Goal: Find contact information: Obtain details needed to contact an individual or organization

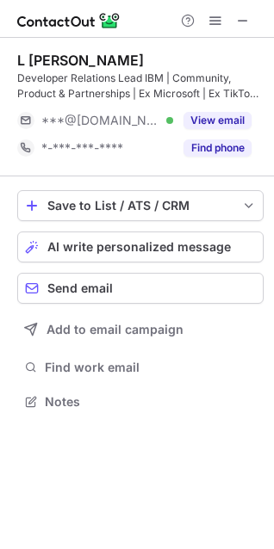
scroll to position [390, 274]
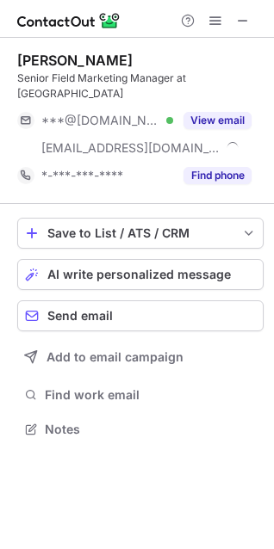
scroll to position [402, 274]
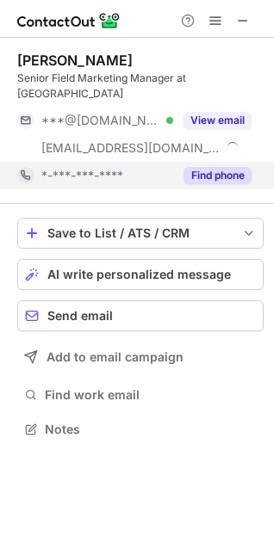
click at [206, 167] on button "Find phone" at bounding box center [217, 175] width 68 height 17
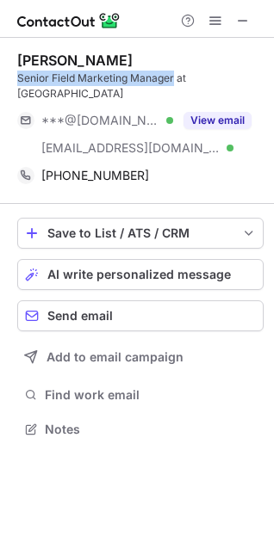
drag, startPoint x: 17, startPoint y: 80, endPoint x: 172, endPoint y: 80, distance: 155.0
click at [172, 80] on div "Senior Field Marketing Manager at Redis" at bounding box center [140, 86] width 246 height 31
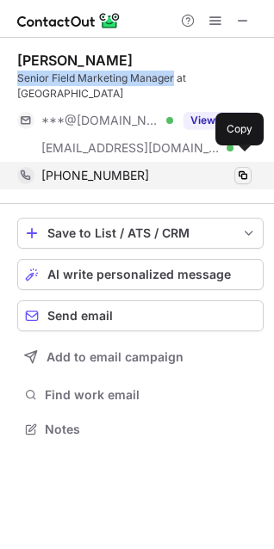
click at [237, 169] on span at bounding box center [243, 176] width 14 height 14
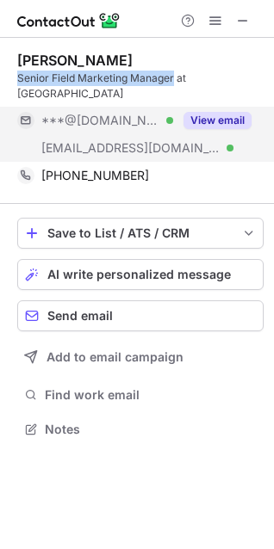
click at [222, 112] on button "View email" at bounding box center [217, 120] width 68 height 17
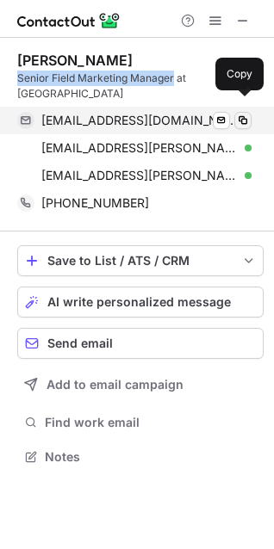
click at [247, 114] on span at bounding box center [243, 121] width 14 height 14
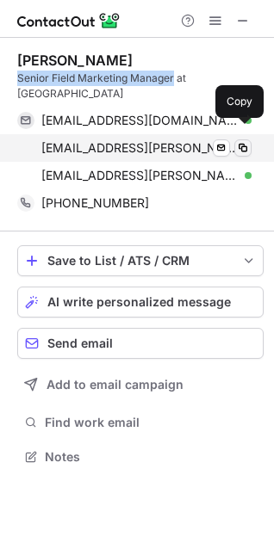
click at [242, 141] on span at bounding box center [243, 148] width 14 height 14
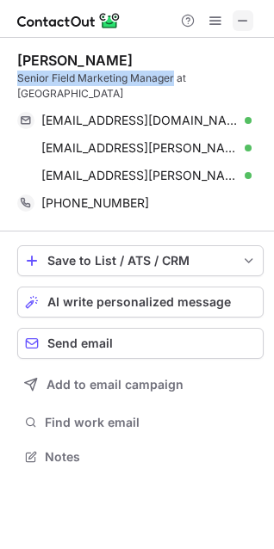
click at [249, 16] on span at bounding box center [243, 21] width 14 height 14
drag, startPoint x: 33, startPoint y: 80, endPoint x: 174, endPoint y: 75, distance: 141.3
click at [174, 75] on div "Senior Field Marketing Manager at Redis" at bounding box center [140, 86] width 246 height 31
copy div "Senior Field Marketing Manager"
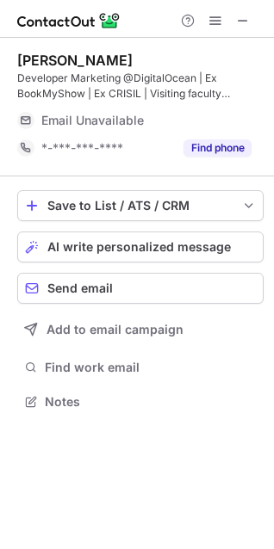
scroll to position [390, 274]
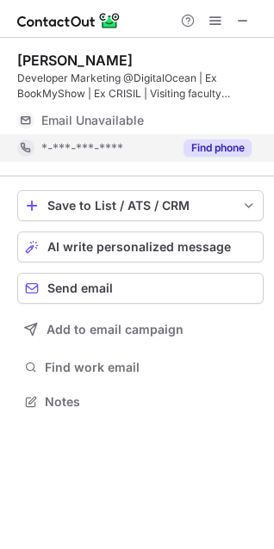
click at [239, 143] on button "Find phone" at bounding box center [217, 148] width 68 height 17
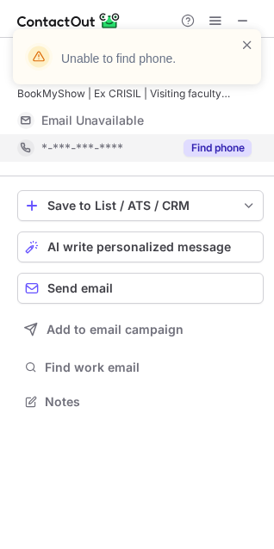
click at [209, 144] on button "Find phone" at bounding box center [217, 148] width 68 height 17
click at [246, 45] on span at bounding box center [247, 44] width 14 height 17
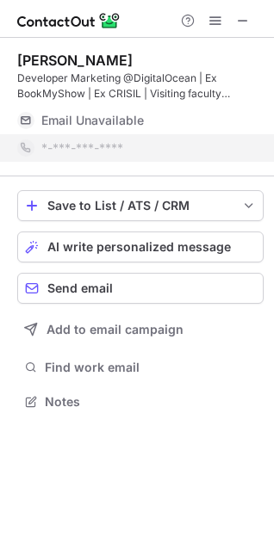
click at [245, 22] on div "Unable to find phone." at bounding box center [137, 63] width 276 height 103
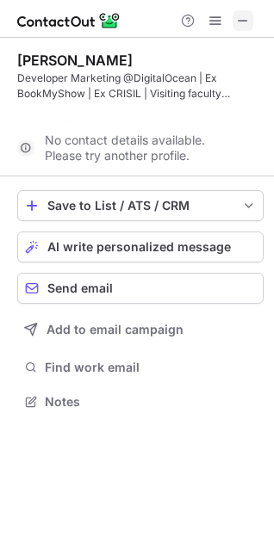
scroll to position [363, 274]
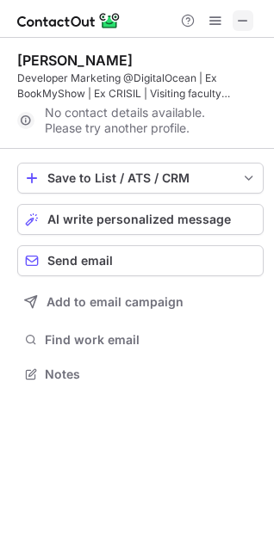
click at [243, 20] on span at bounding box center [243, 21] width 14 height 14
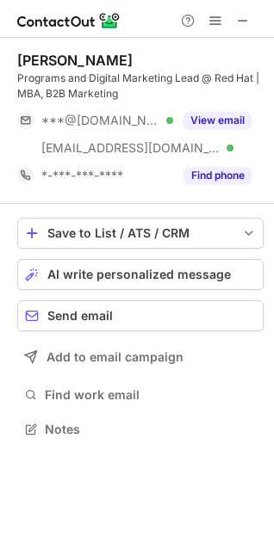
scroll to position [418, 274]
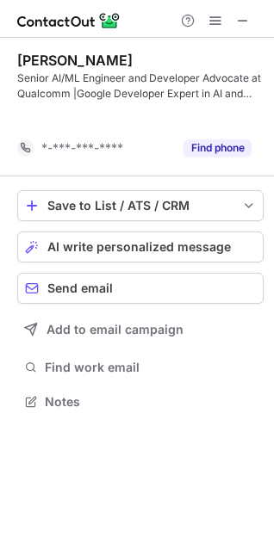
scroll to position [363, 274]
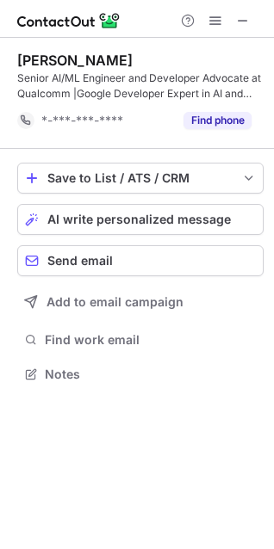
drag, startPoint x: 135, startPoint y: 59, endPoint x: 43, endPoint y: 57, distance: 92.2
click at [43, 57] on div "[PERSON_NAME]" at bounding box center [140, 60] width 246 height 17
click at [40, 94] on div "Senior AI/ML Engineer and Developer Advocate at Qualcomm |Google Developer Expe…" at bounding box center [140, 86] width 246 height 31
copy div "Qualcomm"
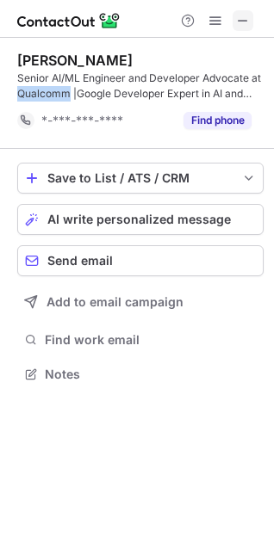
click at [245, 22] on span at bounding box center [243, 21] width 14 height 14
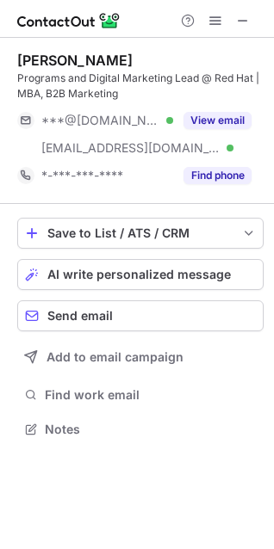
scroll to position [418, 274]
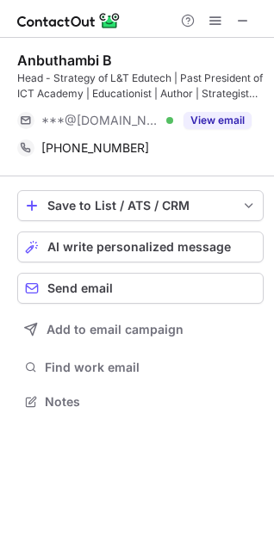
scroll to position [390, 274]
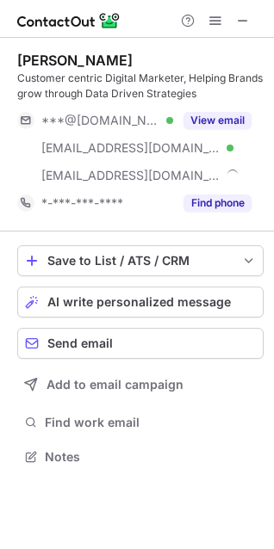
scroll to position [445, 274]
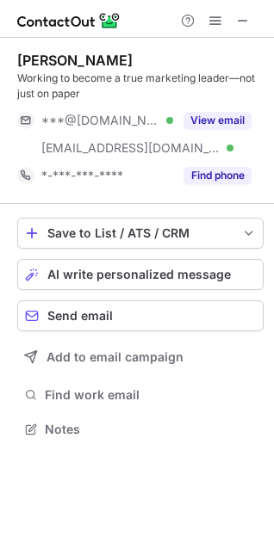
scroll to position [418, 274]
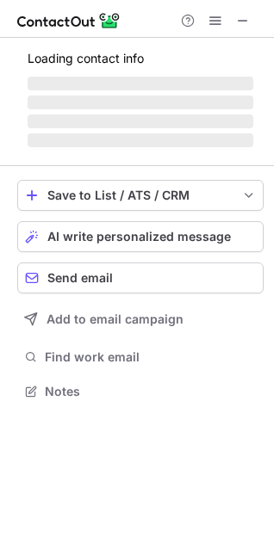
scroll to position [375, 274]
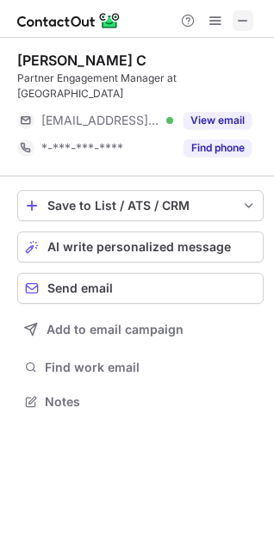
click at [248, 22] on span at bounding box center [243, 21] width 14 height 14
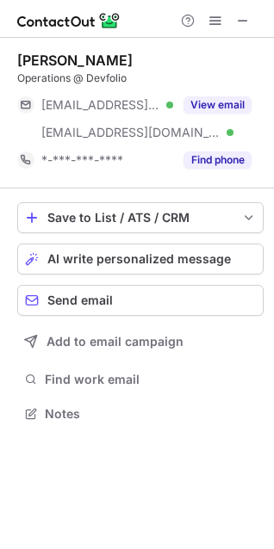
scroll to position [402, 274]
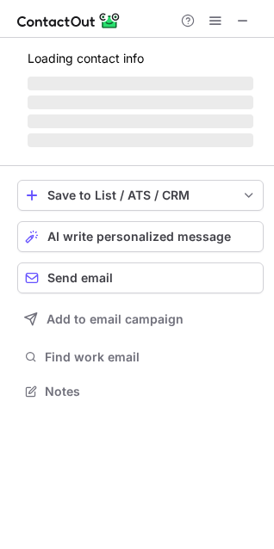
scroll to position [402, 274]
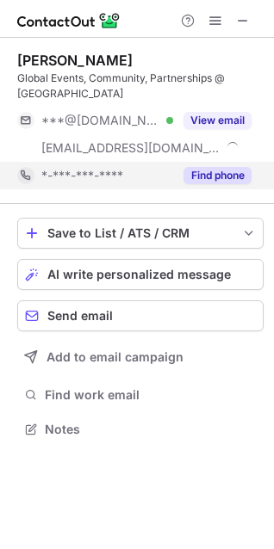
click at [209, 167] on button "Find phone" at bounding box center [217, 175] width 68 height 17
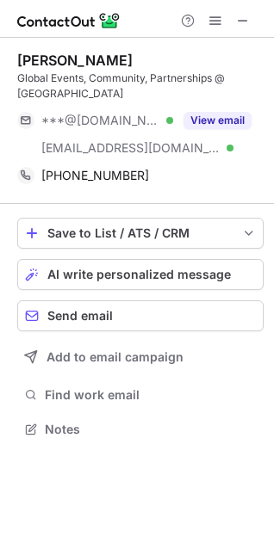
drag, startPoint x: 139, startPoint y: 60, endPoint x: 10, endPoint y: 64, distance: 128.4
click at [10, 64] on div "Harsha Madhavan Global Events, Community, Partnerships @ Hasura ***@gmail.com V…" at bounding box center [137, 247] width 274 height 418
copy div "Harsha Madhavan"
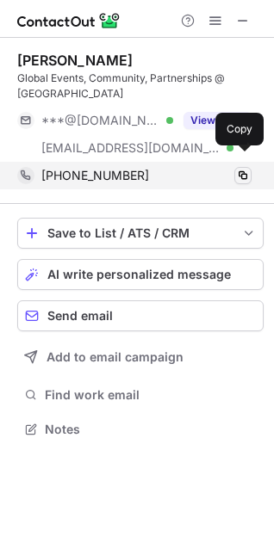
click at [238, 169] on span at bounding box center [243, 176] width 14 height 14
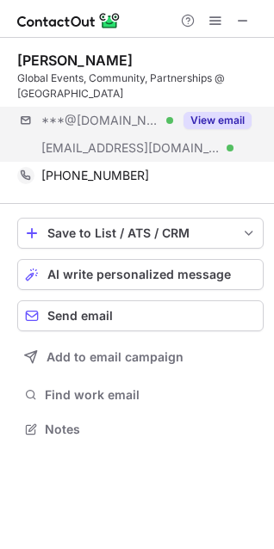
click at [195, 136] on div "***@gmail.com Verified ***@hasura.io Verified View email" at bounding box center [140, 134] width 246 height 55
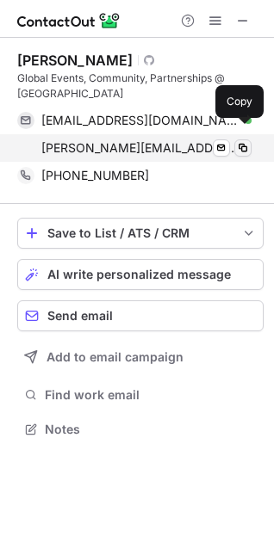
click at [238, 141] on span at bounding box center [243, 148] width 14 height 14
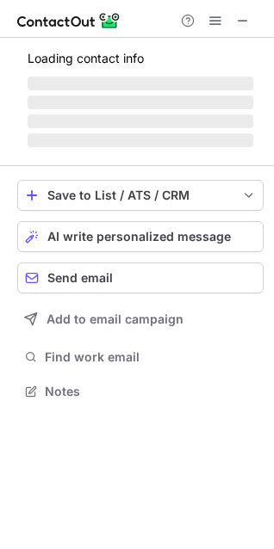
scroll to position [418, 274]
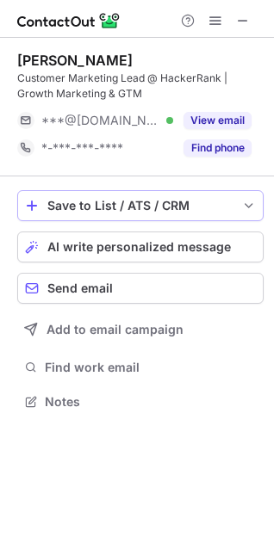
drag, startPoint x: 208, startPoint y: 150, endPoint x: 207, endPoint y: 199, distance: 49.1
click at [207, 199] on div "Tanvi Sharma Customer Marketing Lead @ HackerRank | Growth Marketing & GTM ***@…" at bounding box center [137, 233] width 274 height 390
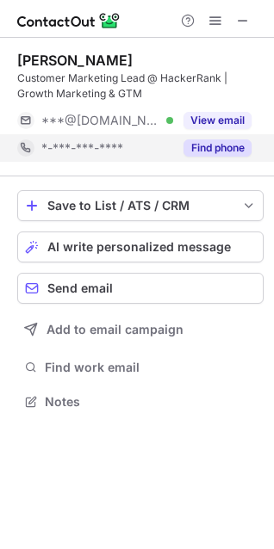
click at [216, 146] on button "Find phone" at bounding box center [217, 148] width 68 height 17
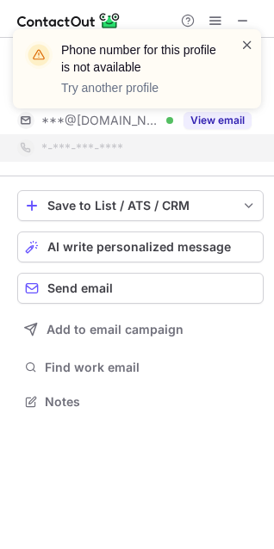
click at [250, 42] on span at bounding box center [247, 44] width 14 height 17
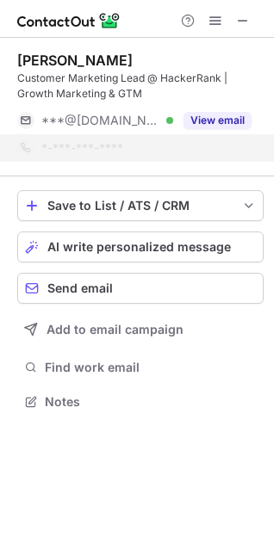
click at [246, 19] on div "Phone number for this profile is not available Try another profile" at bounding box center [137, 75] width 276 height 127
click at [241, 20] on div "Phone number for this profile is not available Try another profile" at bounding box center [137, 75] width 276 height 127
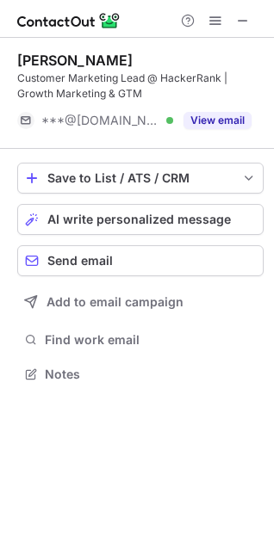
click at [272, 383] on div "Tanvi Sharma Customer Marketing Lead @ HackerRank | Growth Marketing & GTM ***@…" at bounding box center [137, 219] width 274 height 363
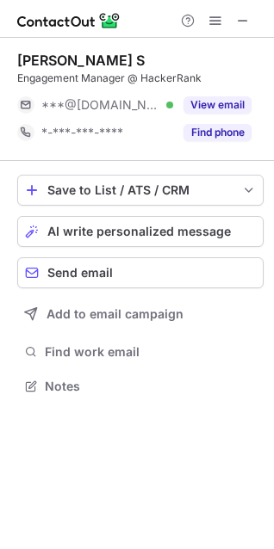
scroll to position [375, 274]
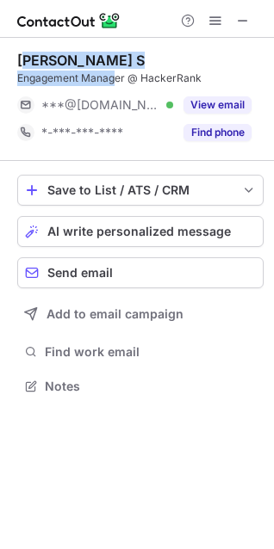
drag, startPoint x: 115, startPoint y: 71, endPoint x: 26, endPoint y: 58, distance: 89.6
click at [26, 58] on div "[PERSON_NAME] S Engagement Manager @ HackerRank" at bounding box center [140, 69] width 246 height 34
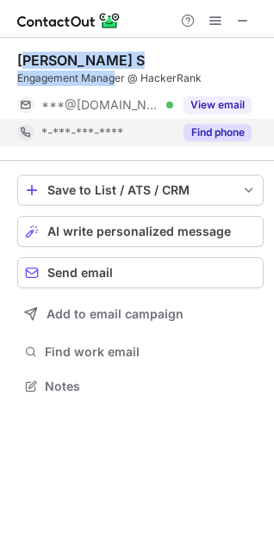
click at [210, 137] on button "Find phone" at bounding box center [217, 132] width 68 height 17
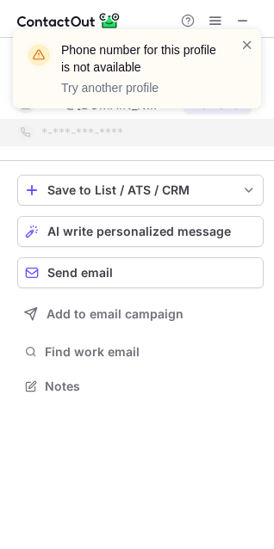
click at [245, 22] on div "Phone number for this profile is not available Try another profile" at bounding box center [137, 75] width 276 height 127
click at [243, 26] on div "Phone number for this profile is not available Try another profile" at bounding box center [137, 75] width 276 height 127
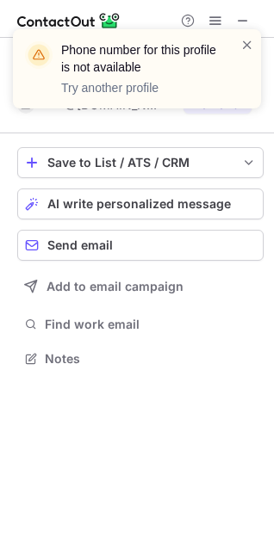
click at [245, 21] on div "Phone number for this profile is not available Try another profile" at bounding box center [137, 75] width 276 height 127
click at [243, 18] on div "Phone number for this profile is not available Try another profile" at bounding box center [137, 75] width 276 height 127
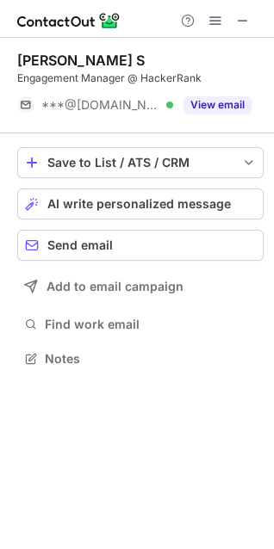
click at [249, 16] on div "Phone number for this profile is not available Try another profile" at bounding box center [137, 75] width 276 height 127
click at [244, 19] on div "Phone number for this profile is not available Try another profile" at bounding box center [137, 29] width 276 height 34
click at [246, 23] on span at bounding box center [243, 21] width 14 height 14
